Goal: Information Seeking & Learning: Find specific fact

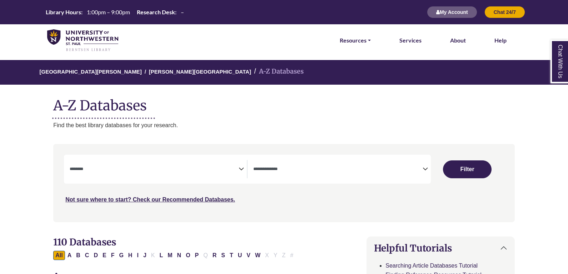
select select "Database Subject Filter"
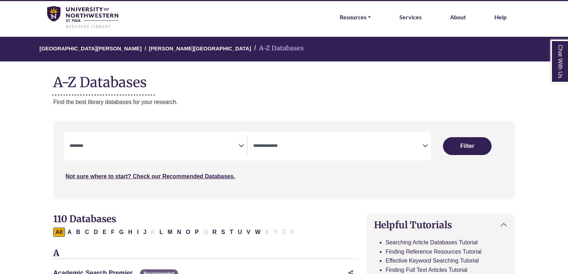
scroll to position [36, 0]
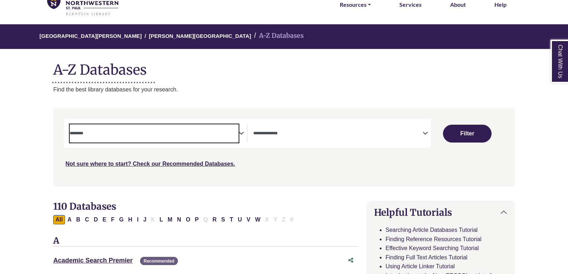
click at [185, 125] on span "Search filters" at bounding box center [154, 133] width 169 height 18
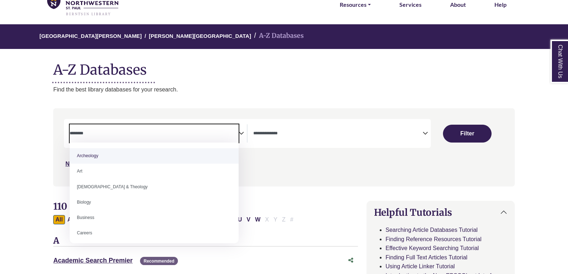
click at [283, 135] on textarea "Search" at bounding box center [337, 134] width 169 height 6
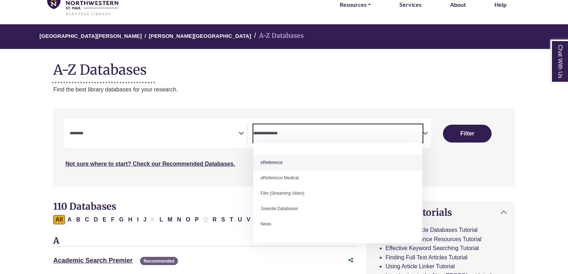
scroll to position [50, 0]
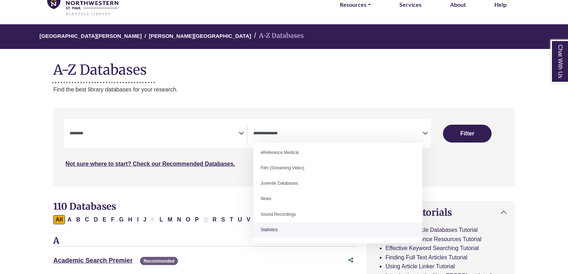
select select "*****"
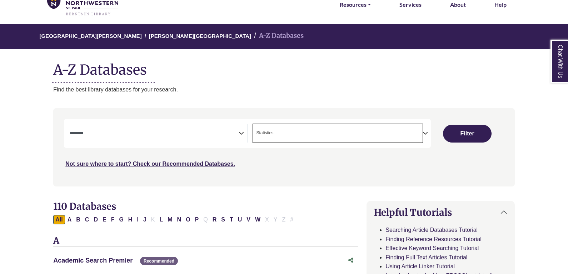
click at [203, 130] on span "Search filters" at bounding box center [154, 132] width 169 height 6
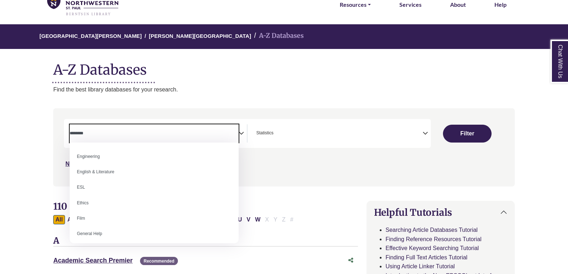
scroll to position [286, 0]
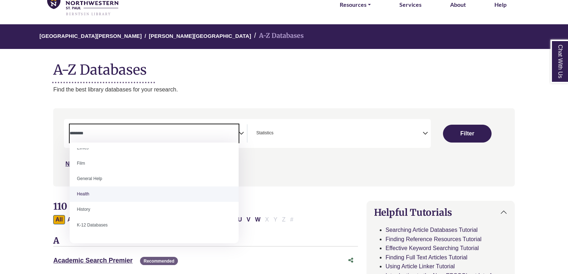
select select "*****"
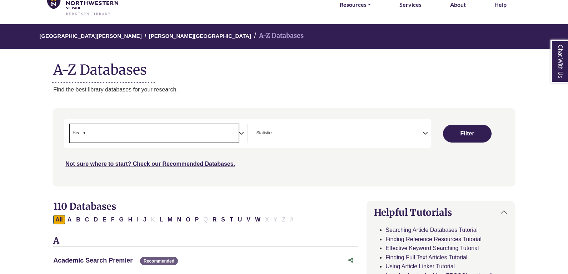
scroll to position [144, 0]
click at [182, 136] on span "× Health" at bounding box center [154, 133] width 169 height 18
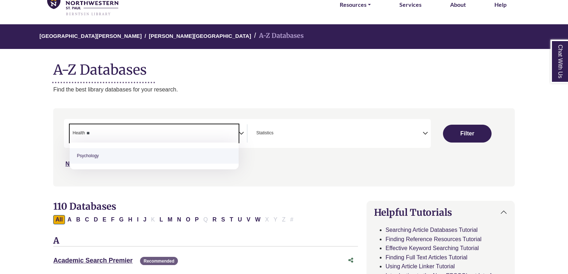
type textarea "**"
drag, startPoint x: 188, startPoint y: 152, endPoint x: 175, endPoint y: 162, distance: 16.9
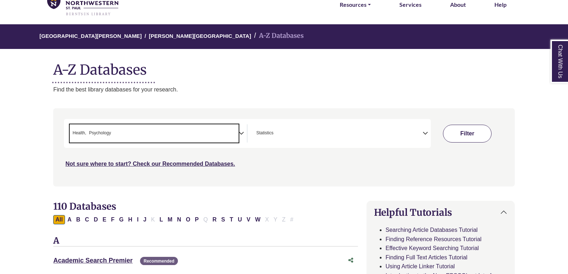
click at [475, 137] on button "Filter" at bounding box center [467, 134] width 49 height 18
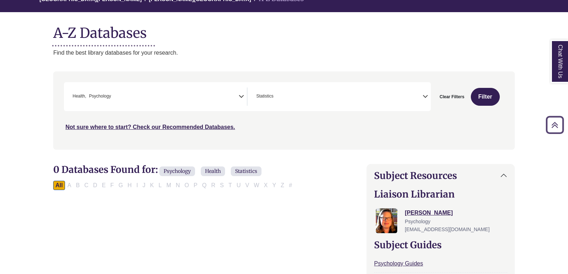
scroll to position [71, 0]
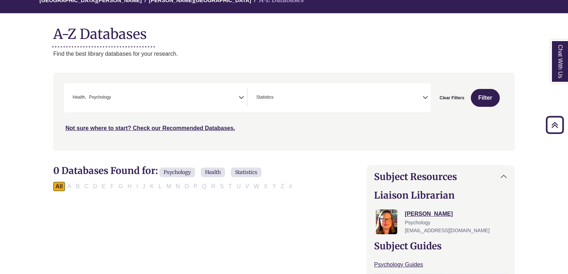
click at [163, 102] on span "× Health × Psychology" at bounding box center [154, 98] width 169 height 18
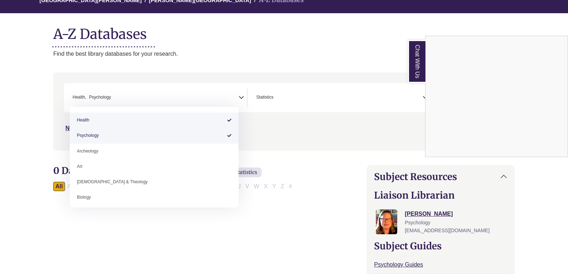
select select "*****"
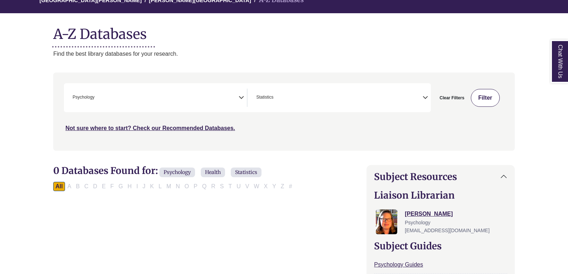
click at [484, 104] on button "Filter" at bounding box center [485, 98] width 29 height 18
click at [164, 100] on span "× Psychology" at bounding box center [154, 98] width 169 height 18
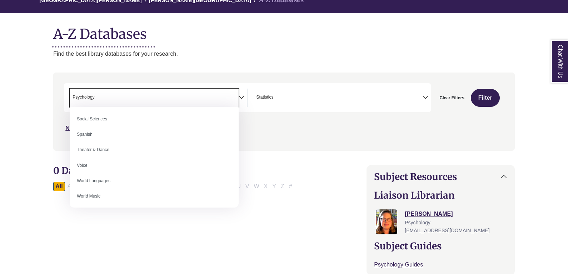
scroll to position [635, 0]
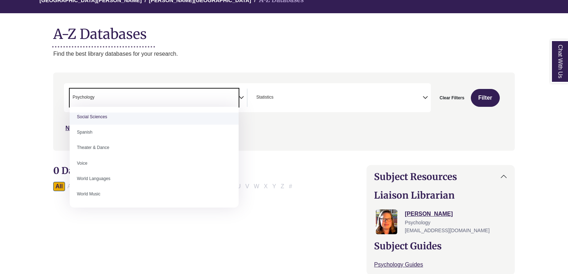
drag, startPoint x: 92, startPoint y: 98, endPoint x: 60, endPoint y: 86, distance: 33.7
click at [60, 86] on div "Search filters" at bounding box center [283, 111] width 453 height 72
click at [122, 92] on span "× Psychology" at bounding box center [154, 98] width 169 height 18
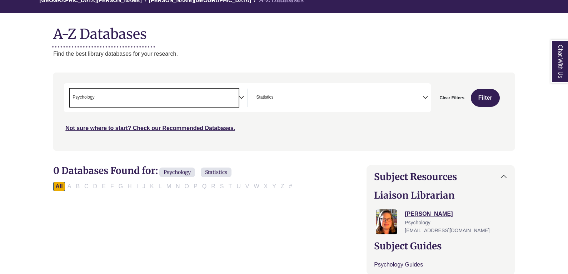
select select "Database Subject Filter"
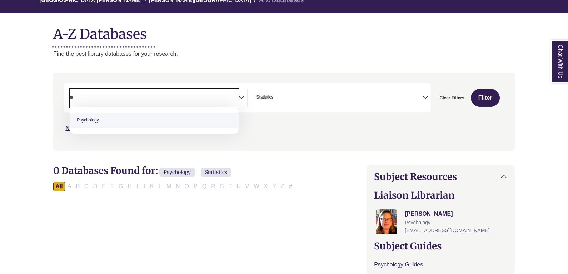
type textarea "*"
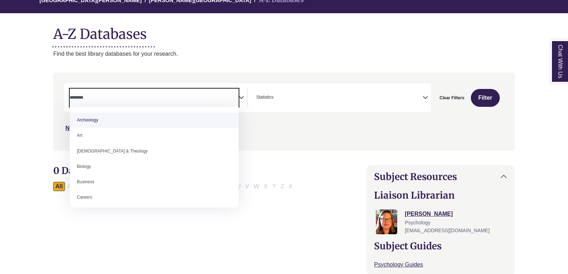
type textarea "*"
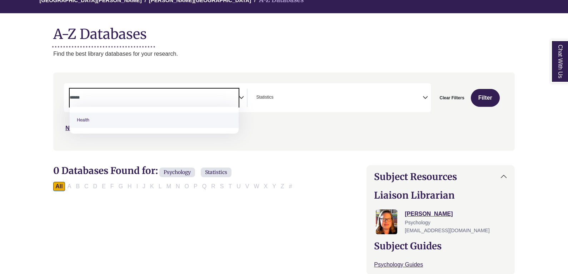
type textarea "******"
select select "*****"
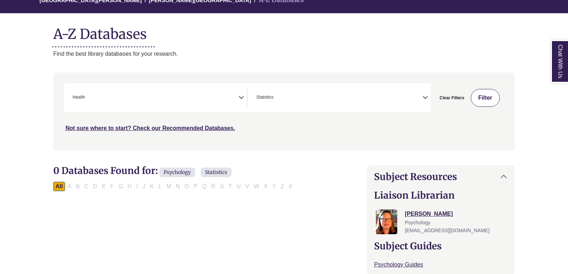
click at [485, 99] on button "Filter" at bounding box center [485, 98] width 29 height 18
click at [486, 102] on button "Filter" at bounding box center [485, 98] width 29 height 18
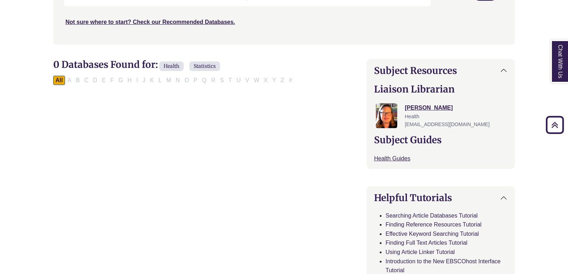
scroll to position [71, 0]
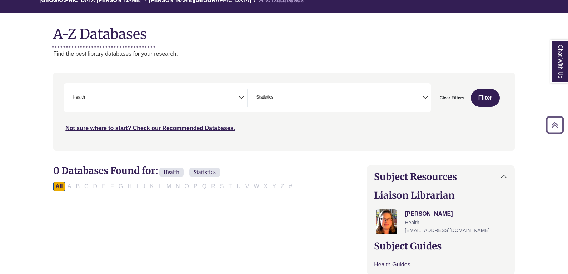
click at [293, 108] on div "**********" at bounding box center [247, 97] width 366 height 29
click at [295, 101] on span "× Statistics" at bounding box center [337, 98] width 169 height 18
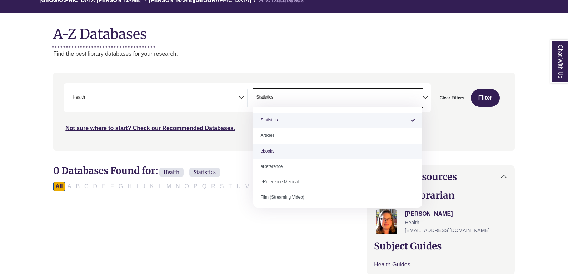
click at [218, 100] on span "× Health" at bounding box center [154, 98] width 169 height 18
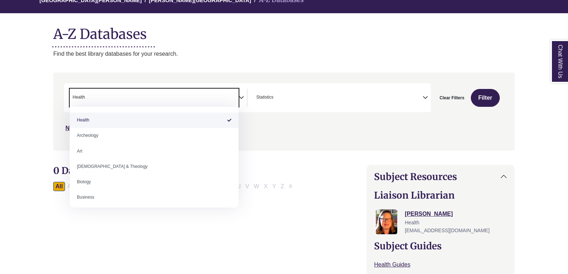
click at [295, 98] on span "× Statistics" at bounding box center [337, 98] width 169 height 18
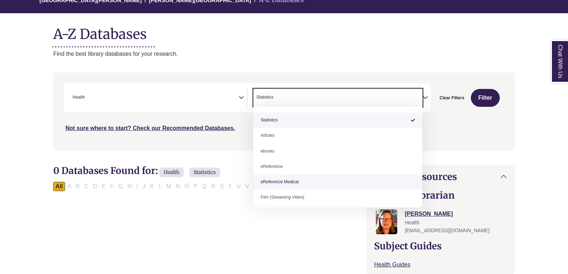
scroll to position [55, 0]
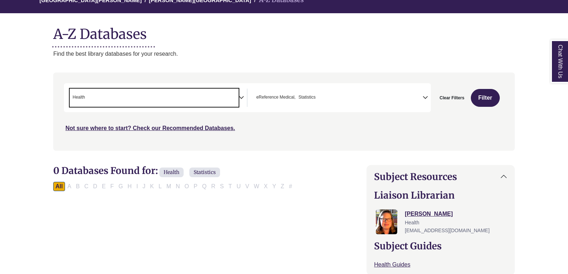
click at [166, 94] on span "× Health" at bounding box center [154, 98] width 169 height 18
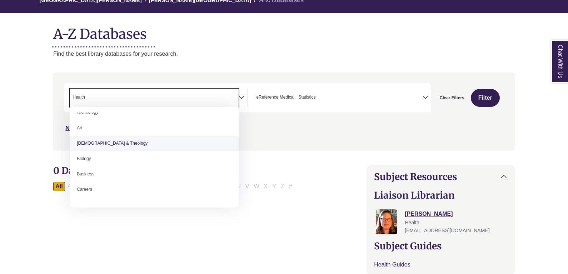
scroll to position [71, 0]
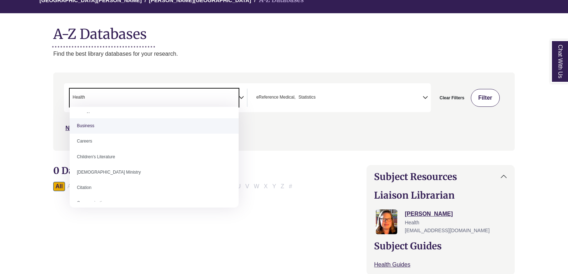
click at [480, 105] on button "Filter" at bounding box center [485, 98] width 29 height 18
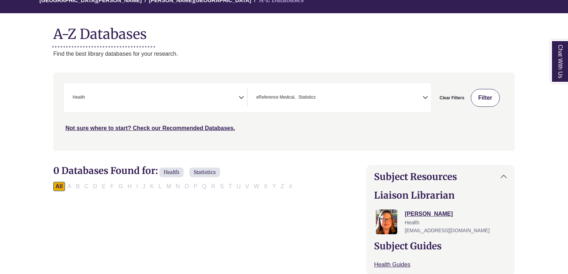
click at [480, 104] on button "Filter" at bounding box center [485, 98] width 29 height 18
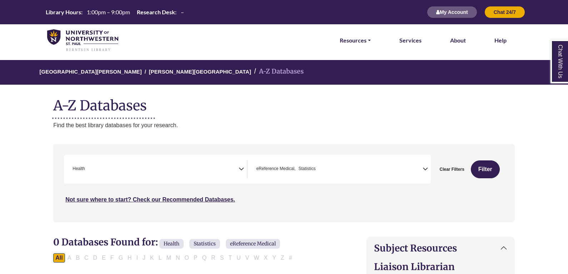
click at [344, 171] on span "× eReference Medical × Statistics" at bounding box center [337, 169] width 169 height 18
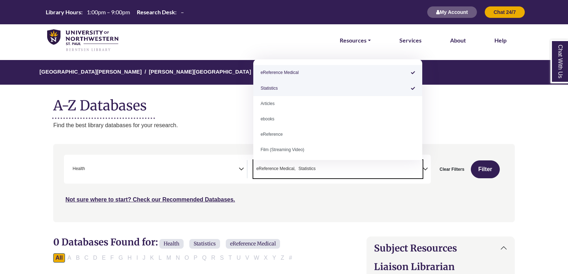
select select "*****"
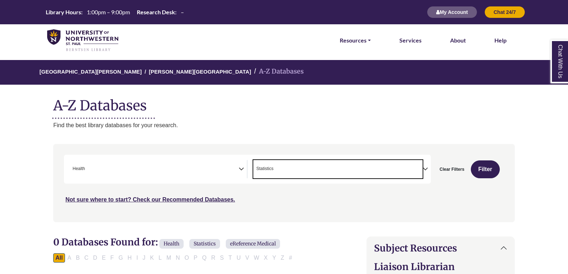
scroll to position [55, 0]
click at [184, 174] on span "× Health" at bounding box center [154, 169] width 169 height 18
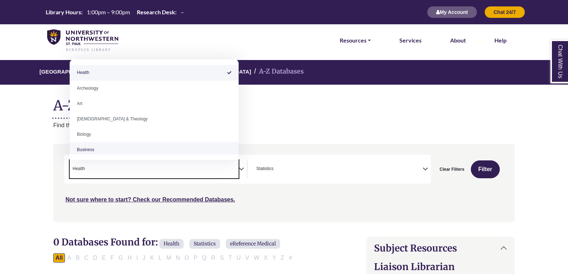
click at [147, 168] on span "× Health" at bounding box center [154, 169] width 169 height 18
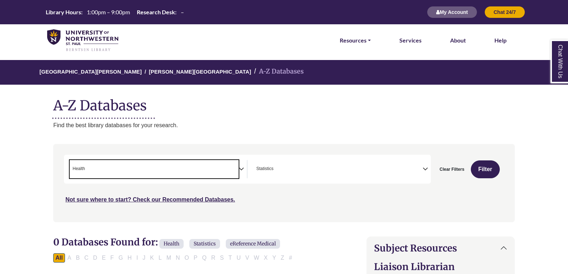
select select "Database Subject Filter"
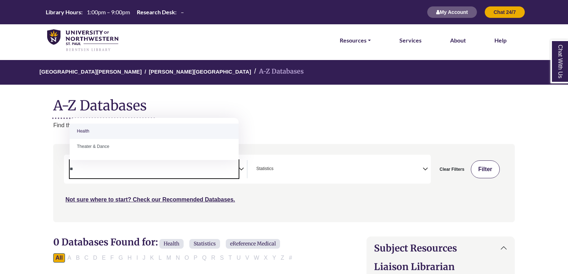
type textarea "*"
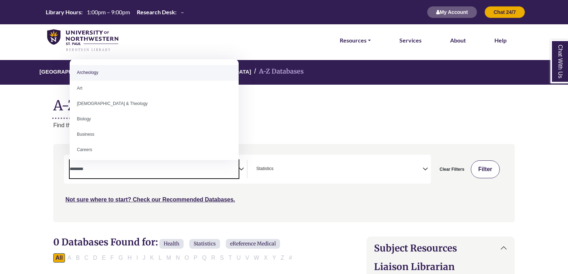
click at [493, 168] on button "Filter" at bounding box center [485, 169] width 29 height 18
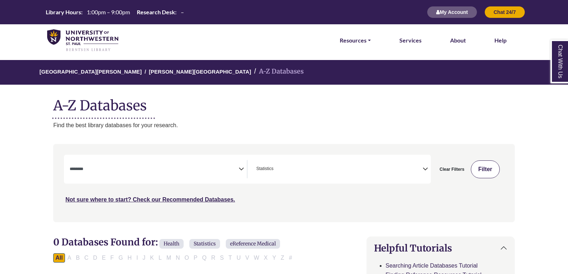
select select "Database Subject Filter"
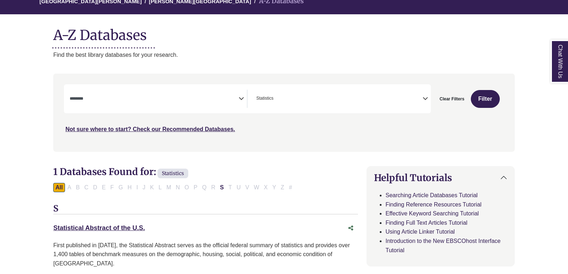
scroll to position [143, 0]
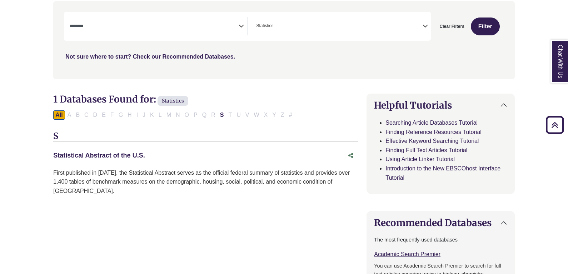
click at [127, 155] on link "Statistical Abstract of the U.S. This link opens in a new window" at bounding box center [98, 155] width 91 height 7
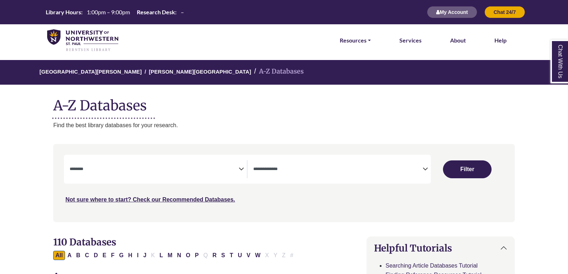
select select "Database Subject Filter"
select select "Database Types Filter"
drag, startPoint x: 151, startPoint y: 158, endPoint x: 148, endPoint y: 169, distance: 10.8
click at [151, 158] on div "**********" at bounding box center [247, 169] width 366 height 29
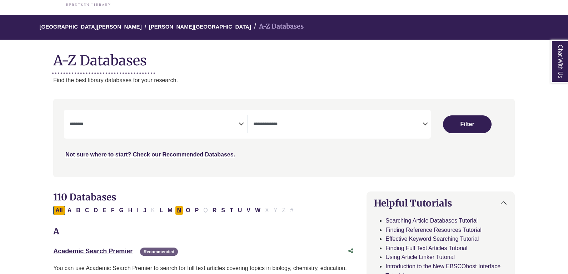
scroll to position [143, 0]
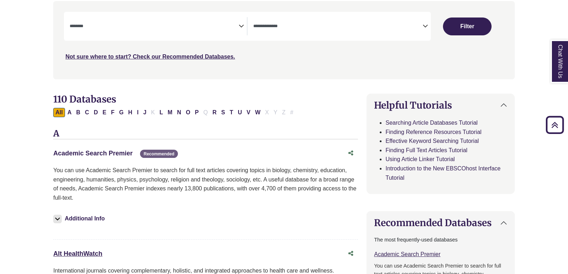
click at [114, 151] on link "Academic Search Premier This link opens in a new window" at bounding box center [92, 153] width 79 height 7
